Goal: Navigation & Orientation: Find specific page/section

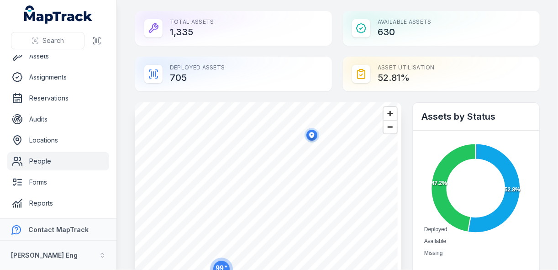
scroll to position [70, 0]
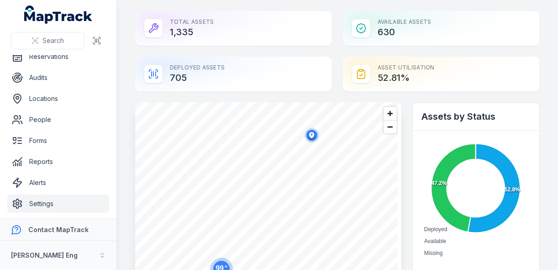
click at [36, 199] on link "Settings" at bounding box center [58, 203] width 102 height 18
click at [37, 210] on link "Settings" at bounding box center [58, 203] width 102 height 18
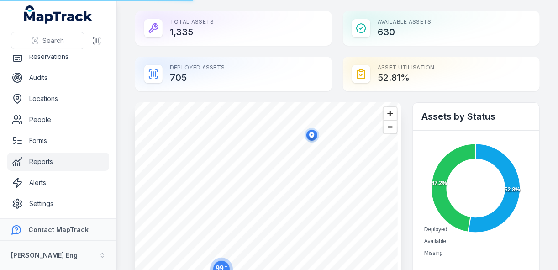
scroll to position [0, 0]
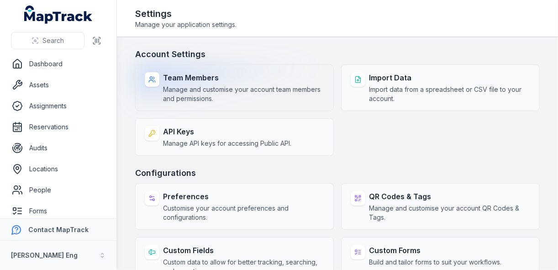
click at [216, 77] on strong "Team Members" at bounding box center [243, 77] width 161 height 11
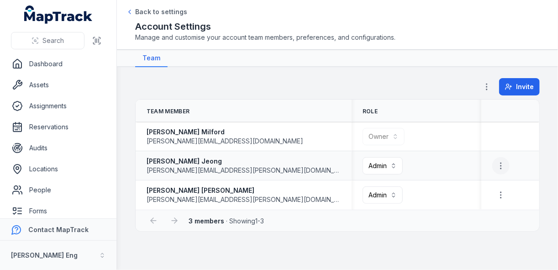
click at [504, 163] on icon "button" at bounding box center [500, 165] width 9 height 9
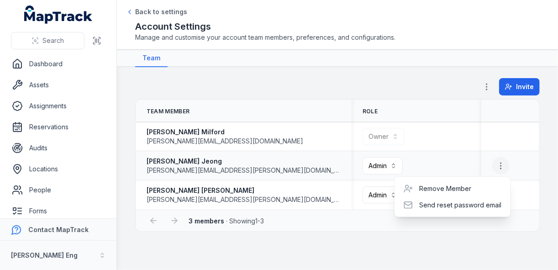
click at [504, 163] on icon "button" at bounding box center [500, 165] width 9 height 9
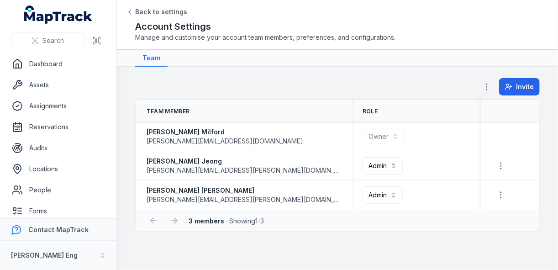
click at [488, 85] on icon "button" at bounding box center [486, 86] width 9 height 9
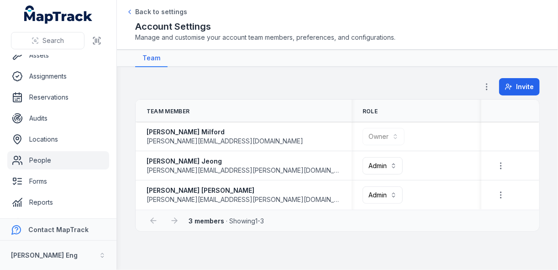
scroll to position [70, 0]
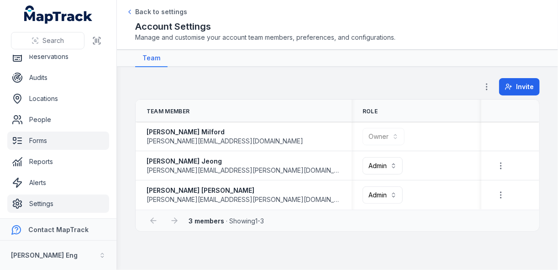
click at [21, 141] on icon at bounding box center [20, 141] width 4 height 0
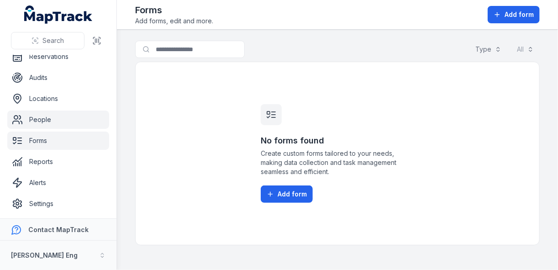
click at [25, 114] on link "People" at bounding box center [58, 119] width 102 height 18
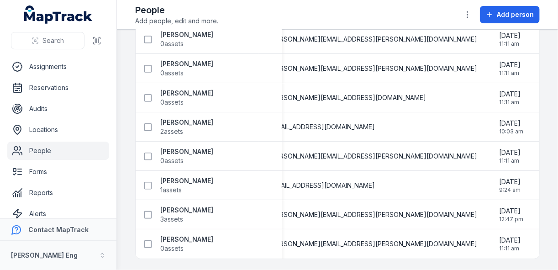
scroll to position [70, 0]
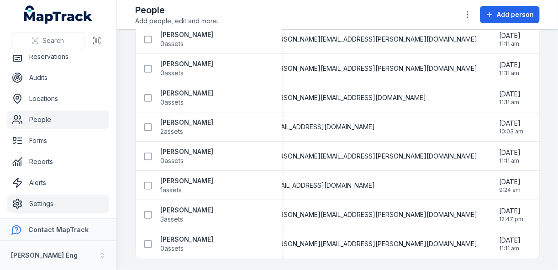
click at [43, 201] on link "Settings" at bounding box center [58, 203] width 102 height 18
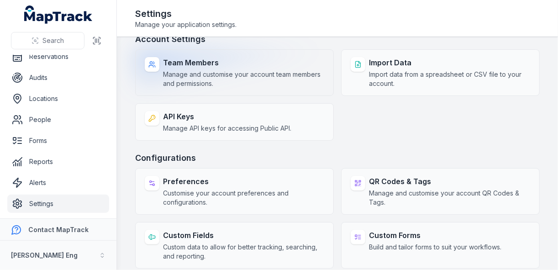
scroll to position [23, 0]
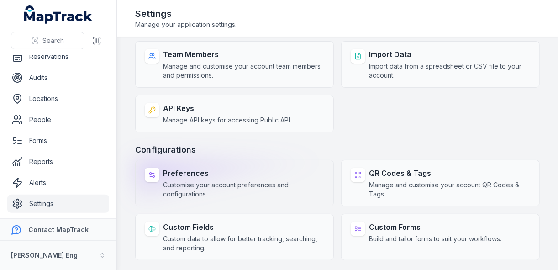
click at [205, 185] on span "Customise your account preferences and configurations." at bounding box center [243, 189] width 161 height 18
select select "***"
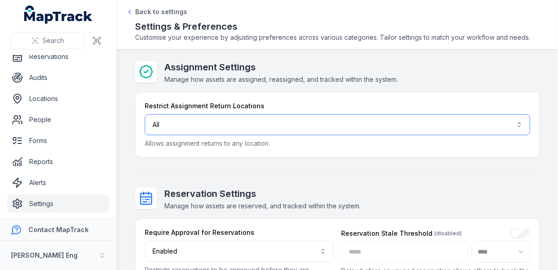
click at [203, 126] on button "All ***" at bounding box center [337, 124] width 385 height 21
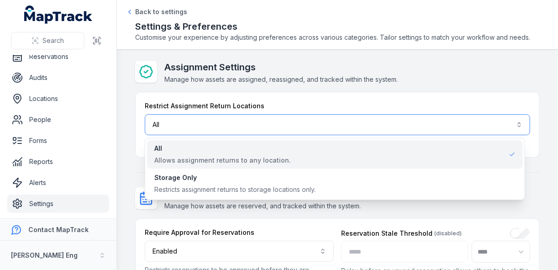
click at [200, 130] on button "All ***" at bounding box center [337, 124] width 385 height 21
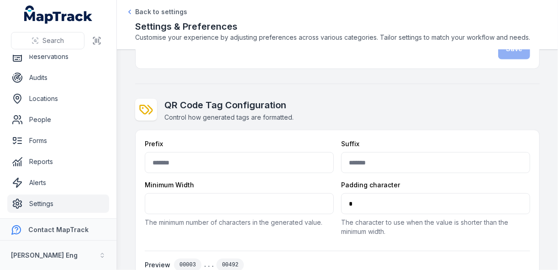
scroll to position [332, 0]
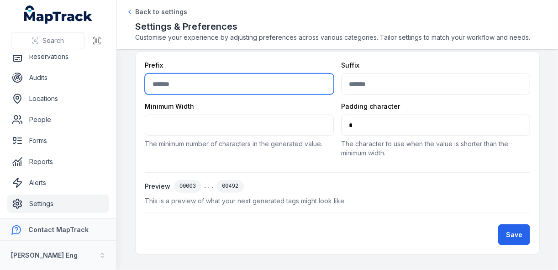
click at [224, 85] on input "text" at bounding box center [239, 84] width 189 height 21
type input "*"
type input "**"
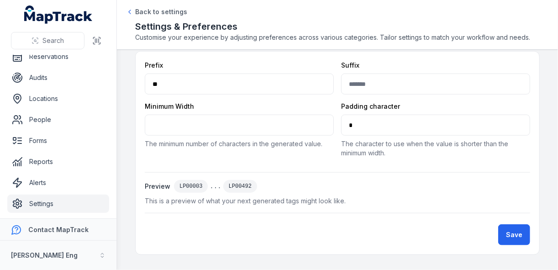
click at [246, 106] on div "Minimum Width" at bounding box center [239, 106] width 189 height 9
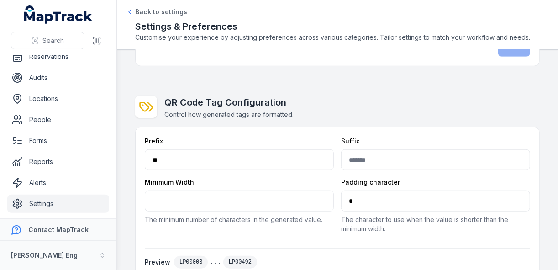
scroll to position [295, 0]
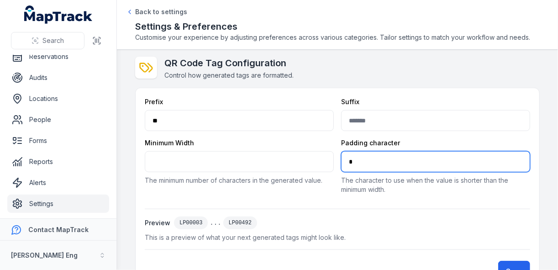
click at [363, 162] on input "*" at bounding box center [435, 161] width 189 height 21
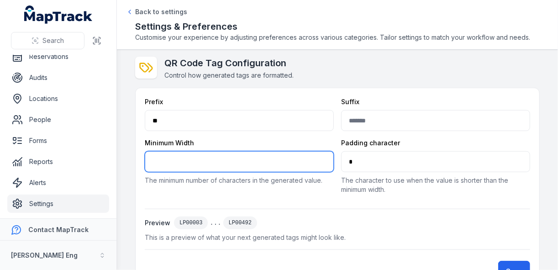
click at [226, 152] on input "*" at bounding box center [239, 161] width 189 height 21
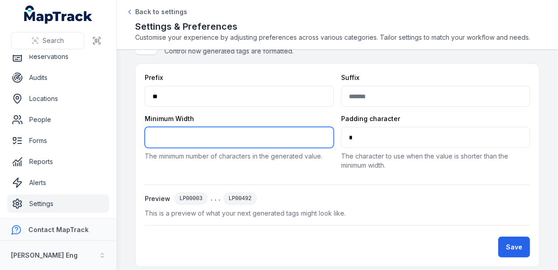
scroll to position [332, 0]
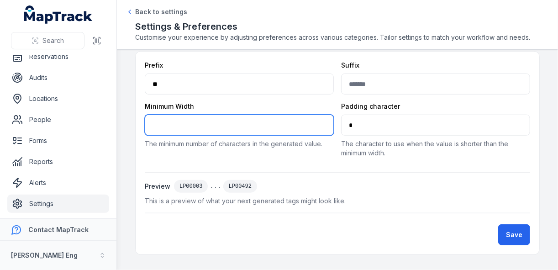
click at [320, 125] on input "*" at bounding box center [239, 125] width 189 height 21
type input "*"
click at [320, 122] on input "*" at bounding box center [239, 125] width 189 height 21
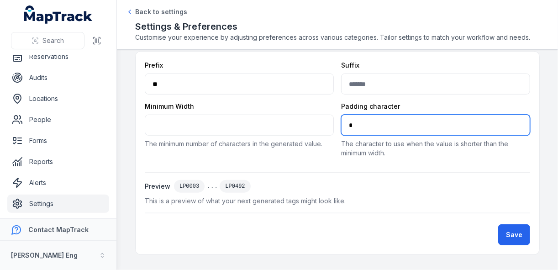
click at [355, 121] on input "*" at bounding box center [435, 125] width 189 height 21
type input "*"
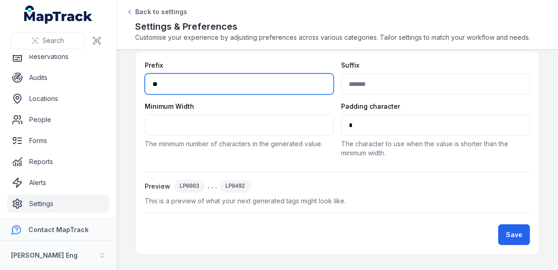
click at [254, 78] on input "**" at bounding box center [239, 84] width 189 height 21
type input "*"
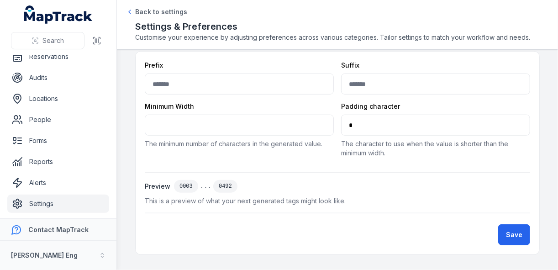
click at [351, 180] on div "Preview 0003 ... 0492" at bounding box center [337, 186] width 385 height 13
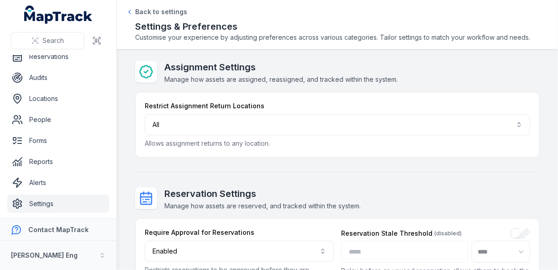
scroll to position [0, 0]
click at [58, 75] on link "Audits" at bounding box center [58, 77] width 102 height 18
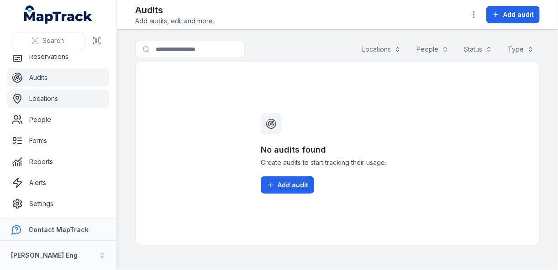
click at [58, 98] on link "Locations" at bounding box center [58, 98] width 102 height 18
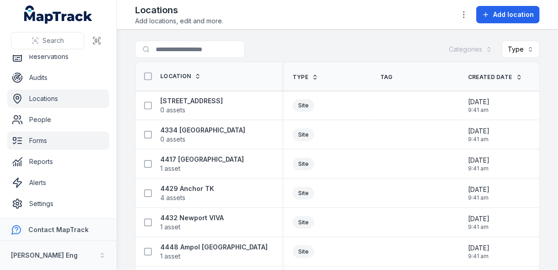
click at [56, 137] on link "Forms" at bounding box center [58, 140] width 102 height 18
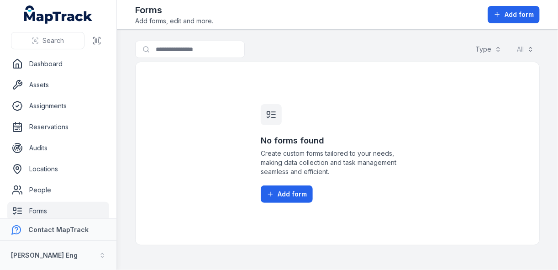
click at [62, 74] on ul "Dashboard Assets Assignments Reservations Audits Locations People Forms Reports…" at bounding box center [58, 169] width 102 height 228
click at [66, 61] on link "Dashboard" at bounding box center [58, 64] width 102 height 18
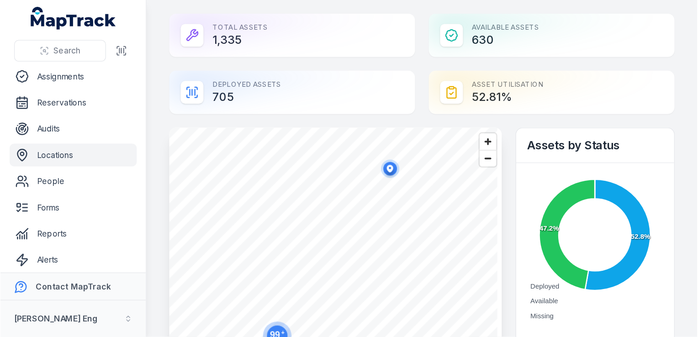
scroll to position [70, 0]
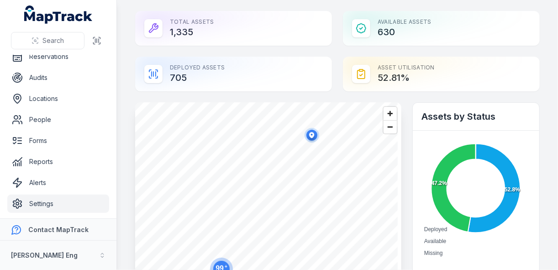
click at [64, 202] on link "Settings" at bounding box center [58, 203] width 102 height 18
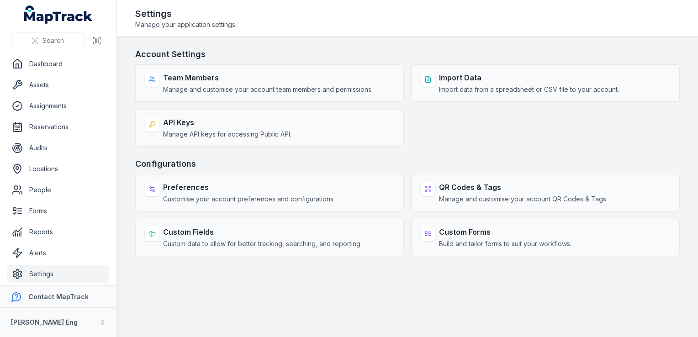
click at [54, 115] on ul "Dashboard Assets Assignments Reservations Audits Locations People Forms Reports…" at bounding box center [58, 169] width 102 height 228
click at [53, 112] on link "Assignments" at bounding box center [58, 106] width 102 height 18
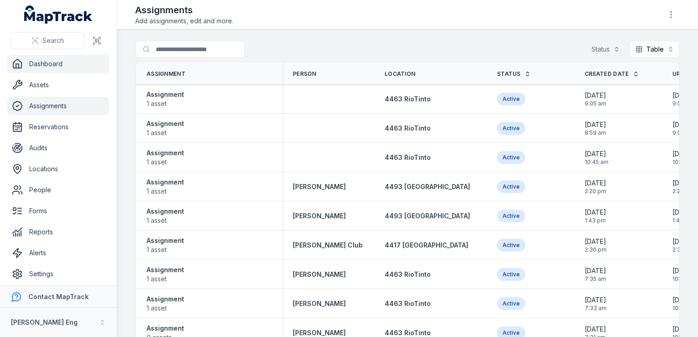
click at [55, 67] on link "Dashboard" at bounding box center [58, 64] width 102 height 18
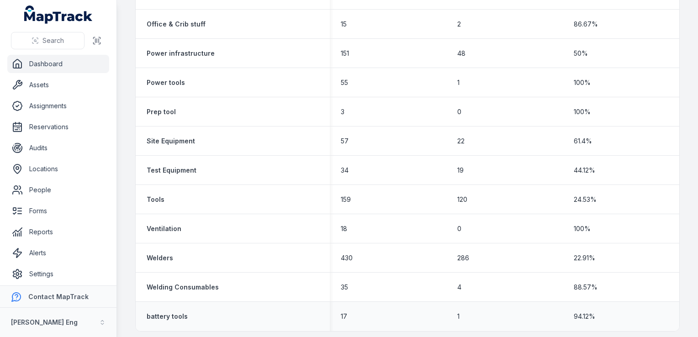
scroll to position [681, 0]
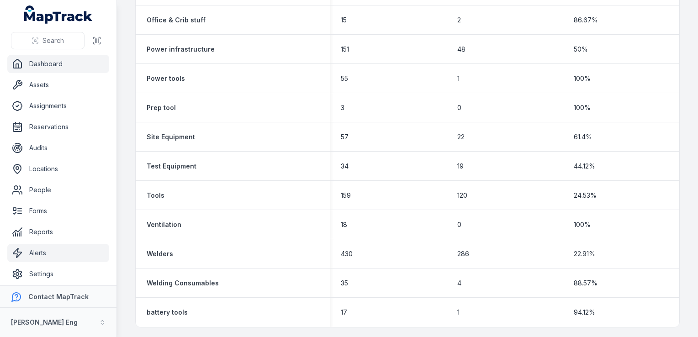
click at [35, 247] on link "Alerts" at bounding box center [58, 253] width 102 height 18
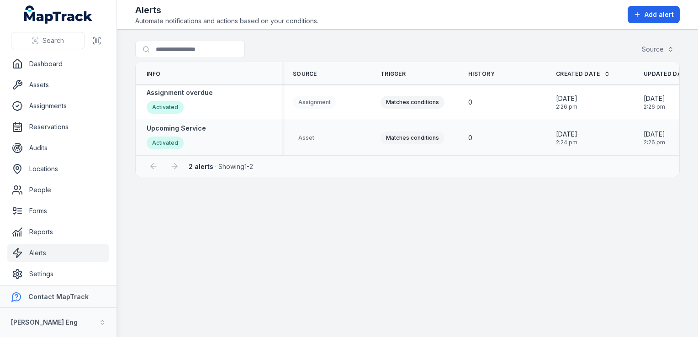
click at [394, 138] on div "Matches conditions" at bounding box center [412, 137] width 64 height 13
click at [178, 130] on strong "Upcoming Service" at bounding box center [176, 128] width 59 height 9
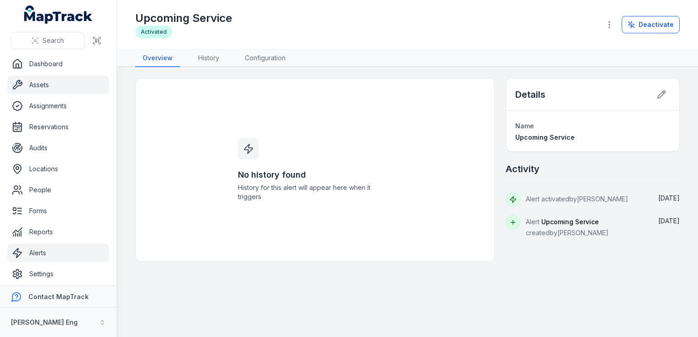
click at [53, 76] on link "Assets" at bounding box center [58, 85] width 102 height 18
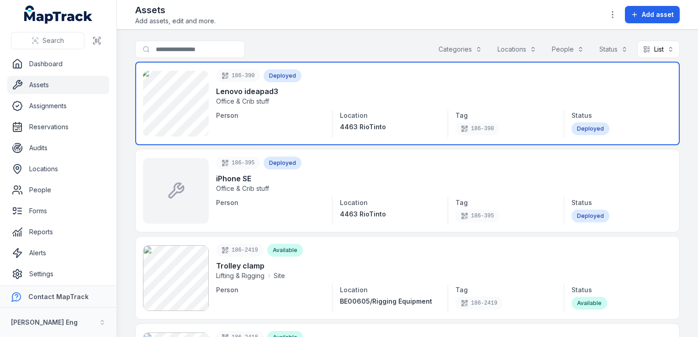
click at [170, 122] on link at bounding box center [407, 104] width 544 height 84
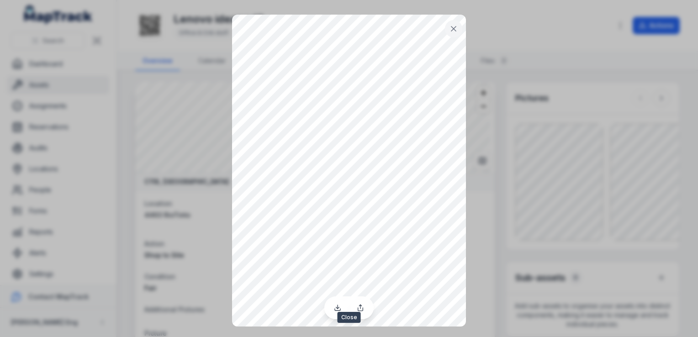
click at [450, 30] on icon at bounding box center [453, 28] width 9 height 9
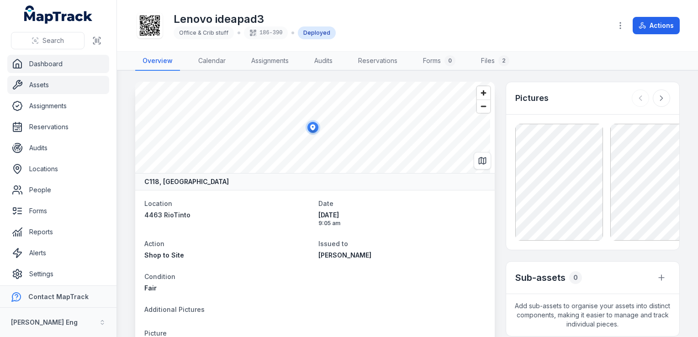
click at [49, 62] on link "Dashboard" at bounding box center [58, 64] width 102 height 18
